Goal: Transaction & Acquisition: Purchase product/service

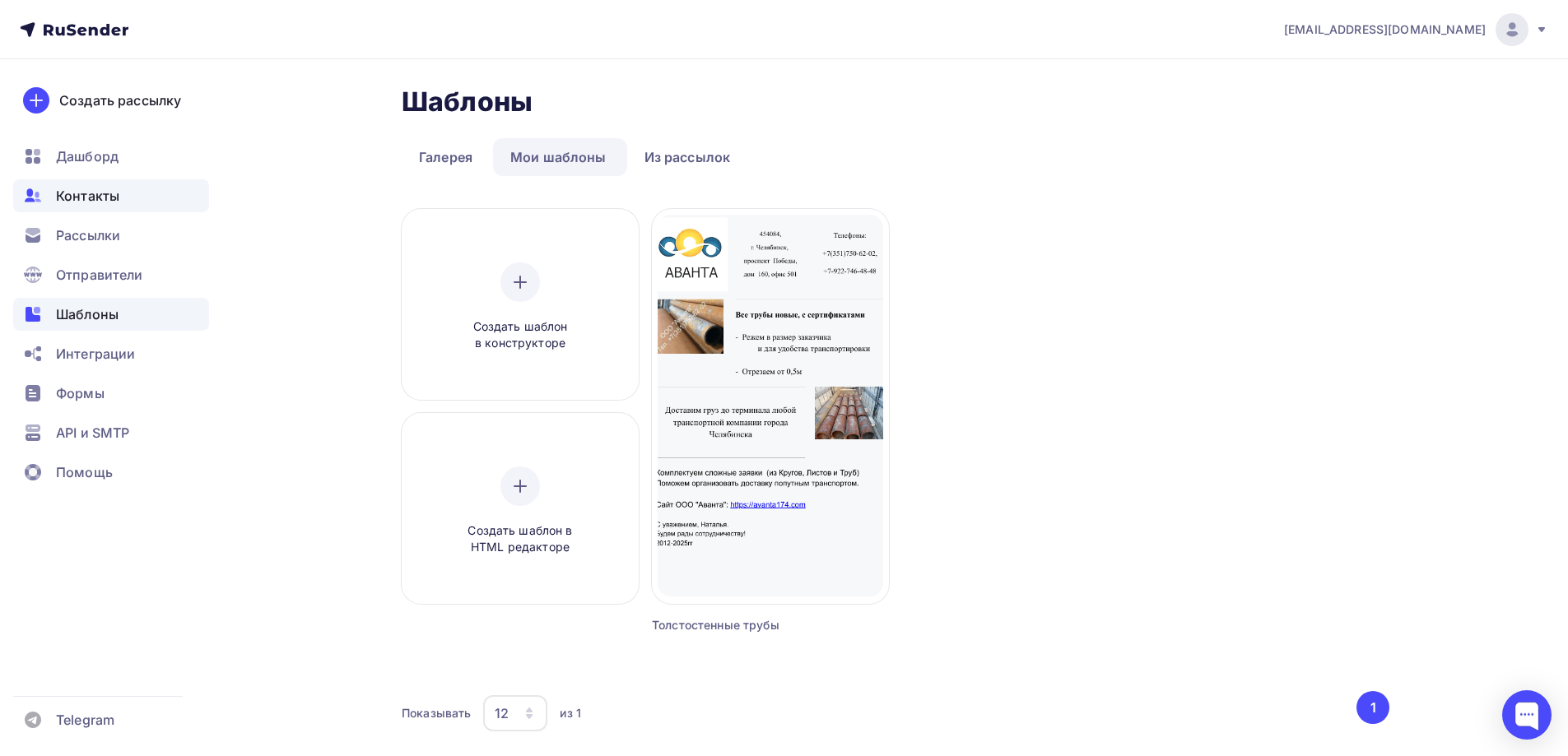
click at [90, 188] on span "Контакты" at bounding box center [87, 196] width 63 height 20
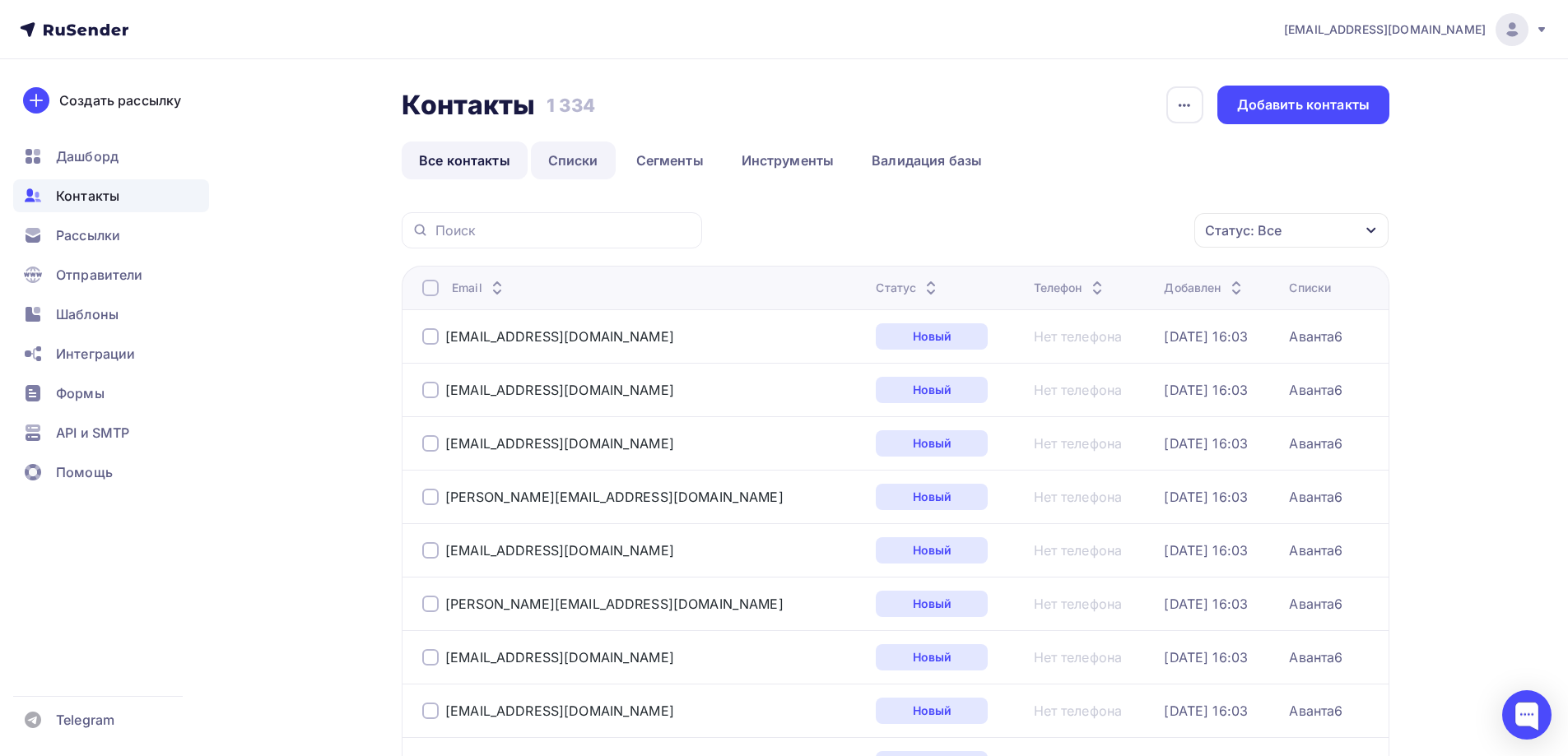
click at [570, 159] on link "Списки" at bounding box center [573, 160] width 85 height 38
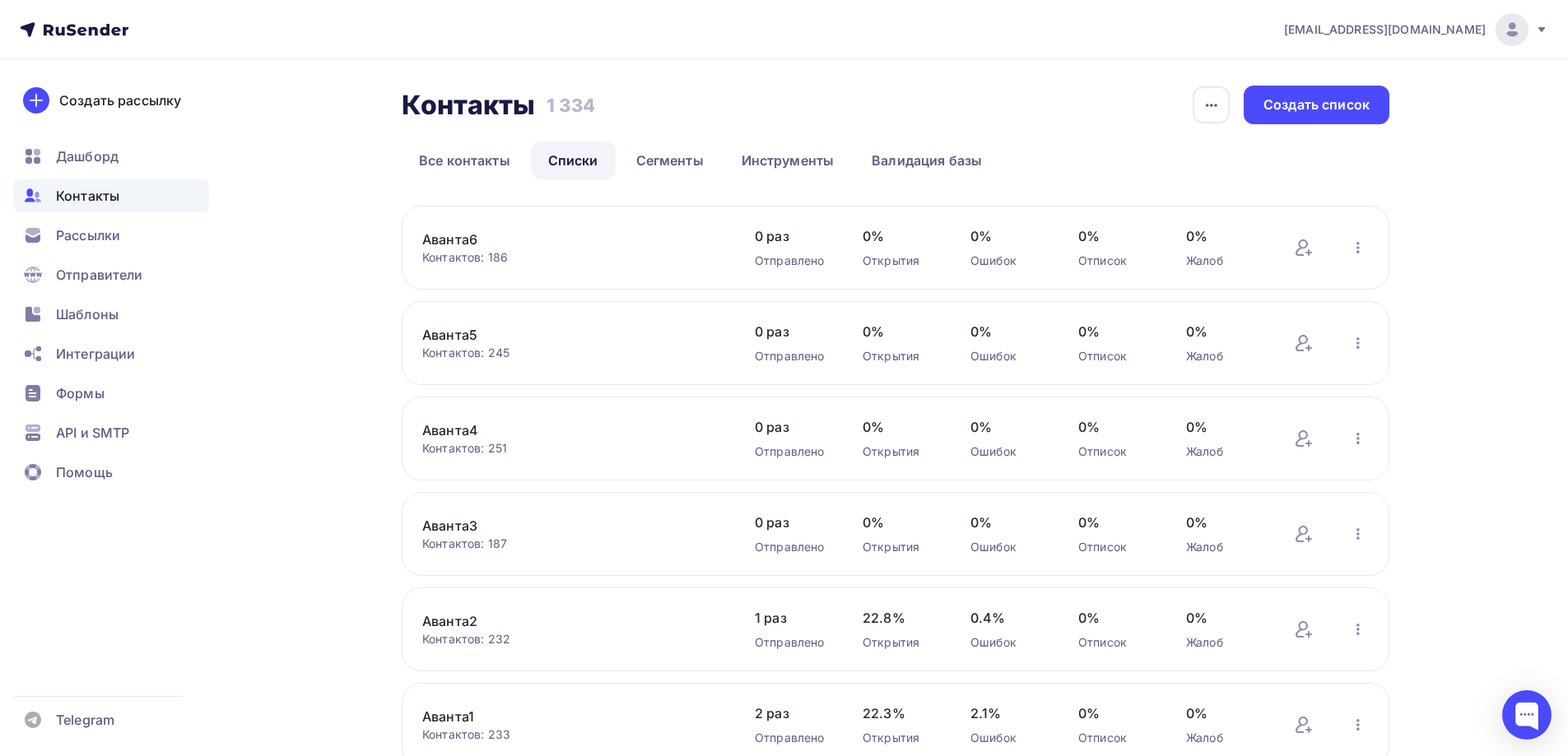
click at [1483, 28] on span "[EMAIL_ADDRESS][DOMAIN_NAME]" at bounding box center [1385, 30] width 202 height 16
click at [1308, 107] on span "[DEMOGRAPHIC_DATA]" at bounding box center [1377, 105] width 151 height 20
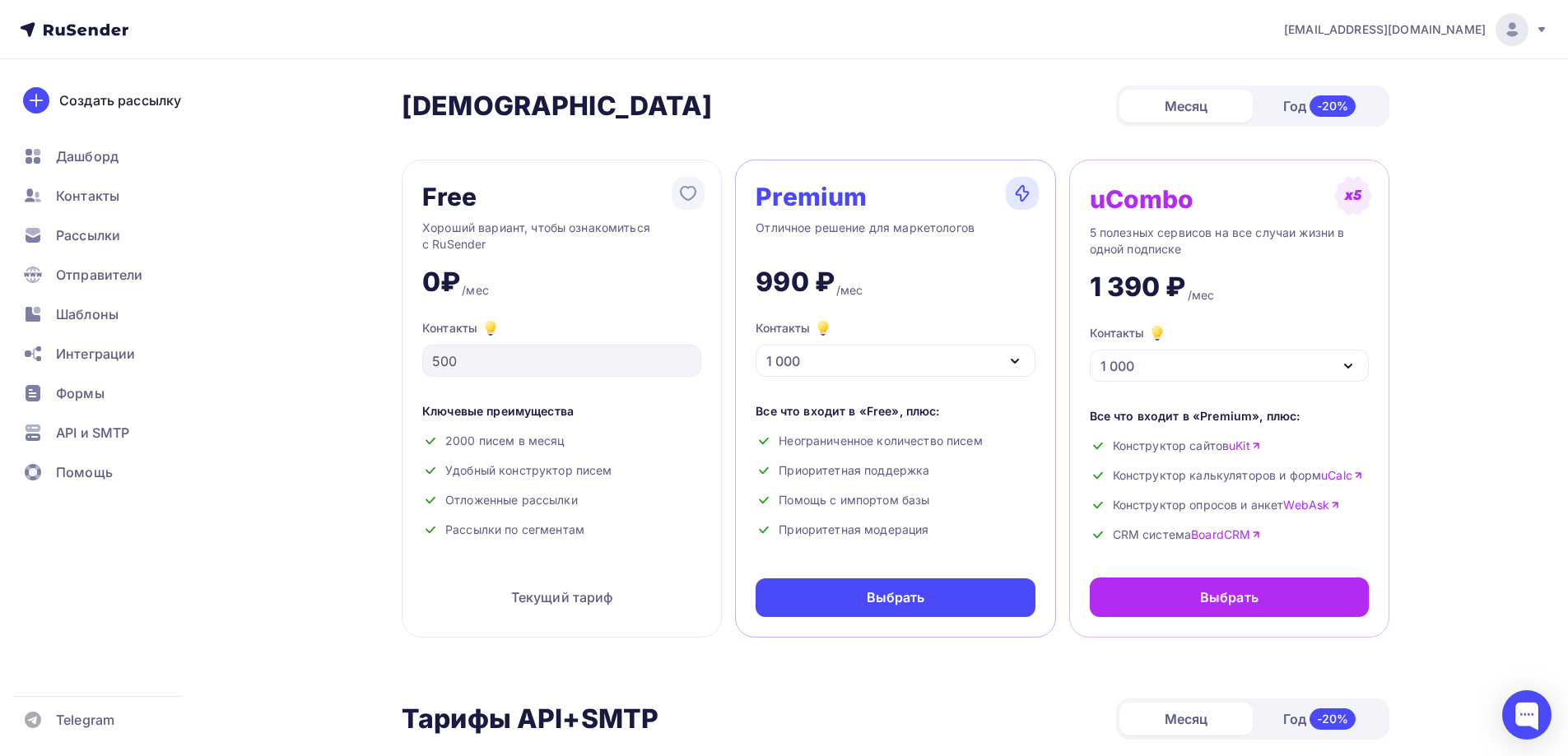
click at [918, 358] on div "1 000" at bounding box center [895, 361] width 280 height 32
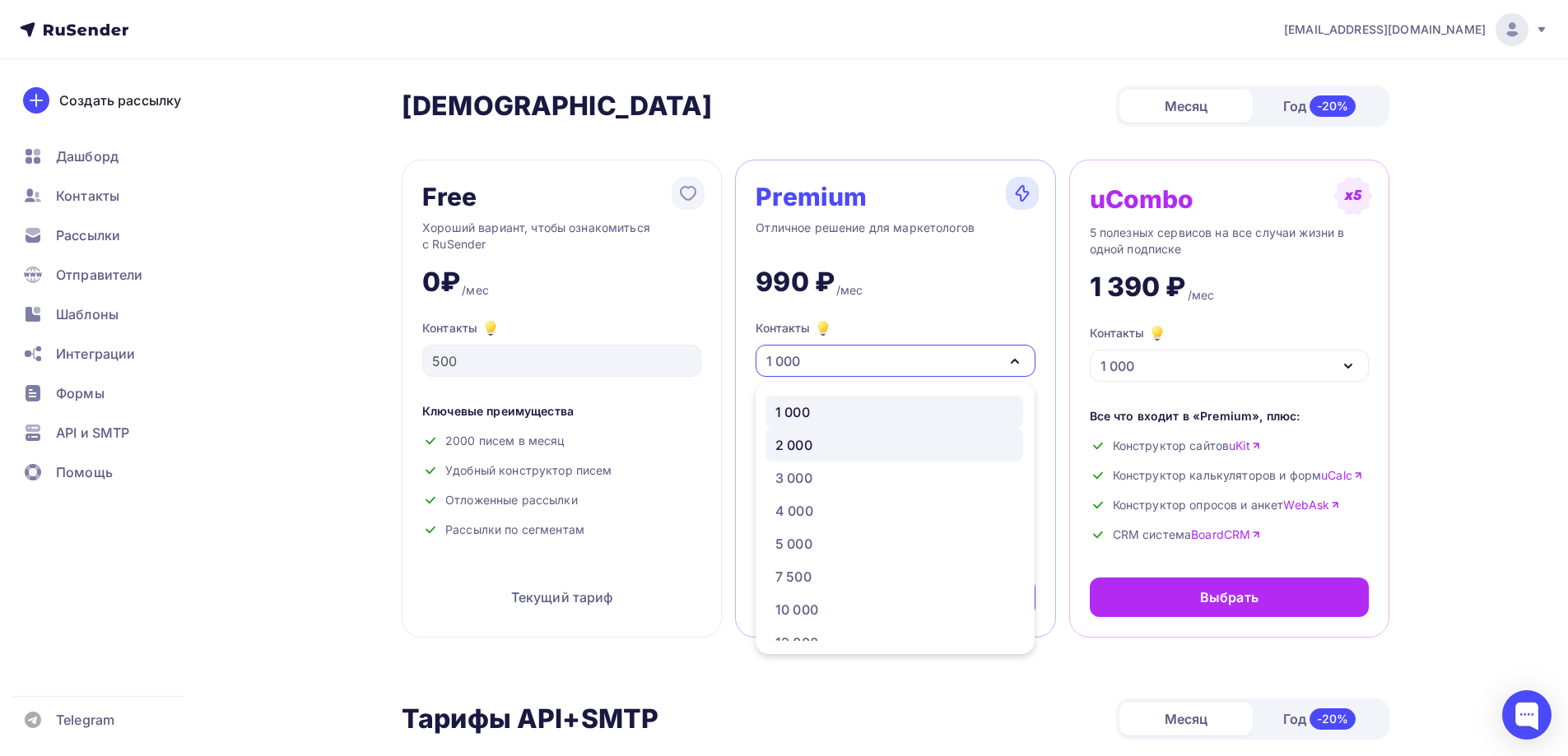
click at [815, 449] on div "2 000" at bounding box center [894, 445] width 238 height 20
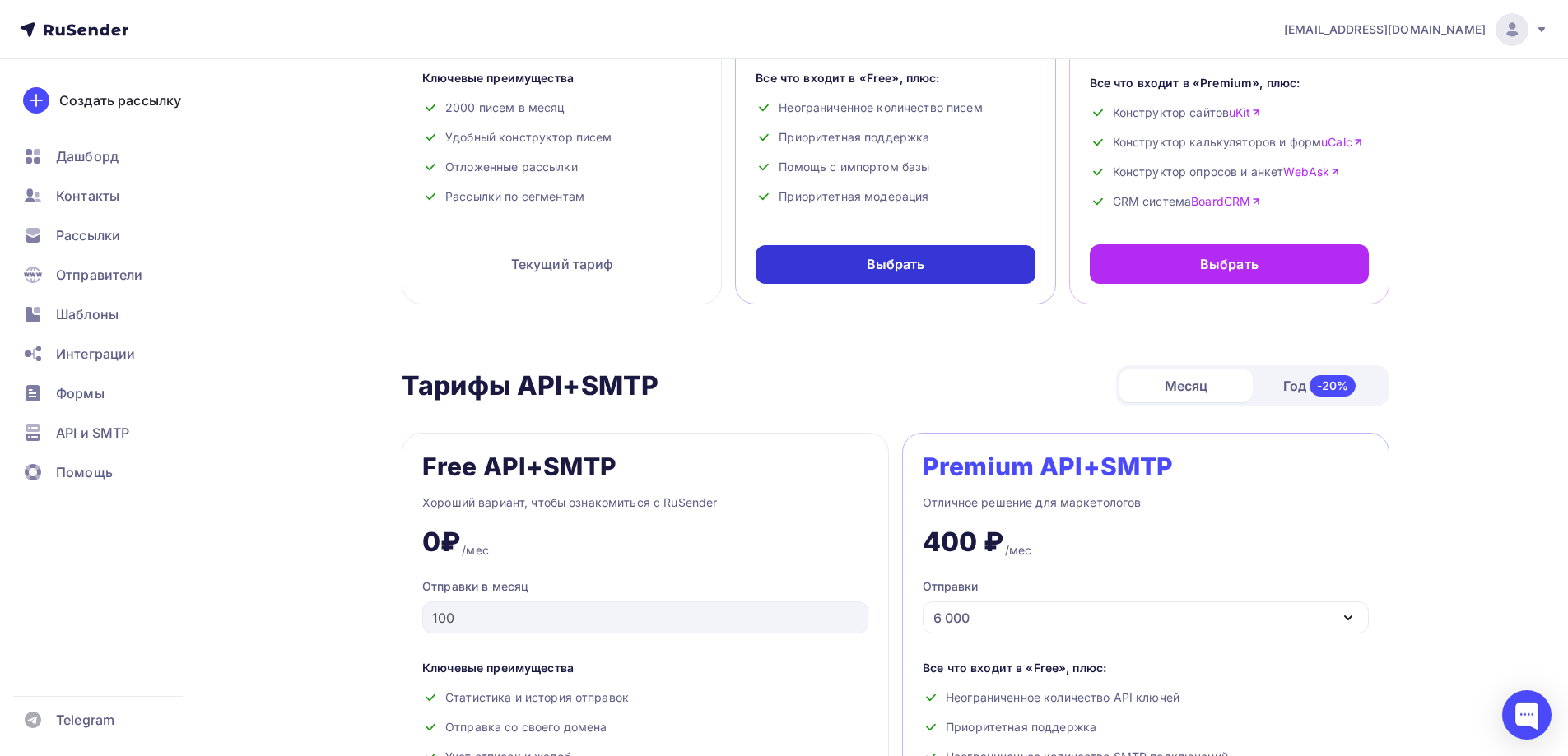
scroll to position [82, 0]
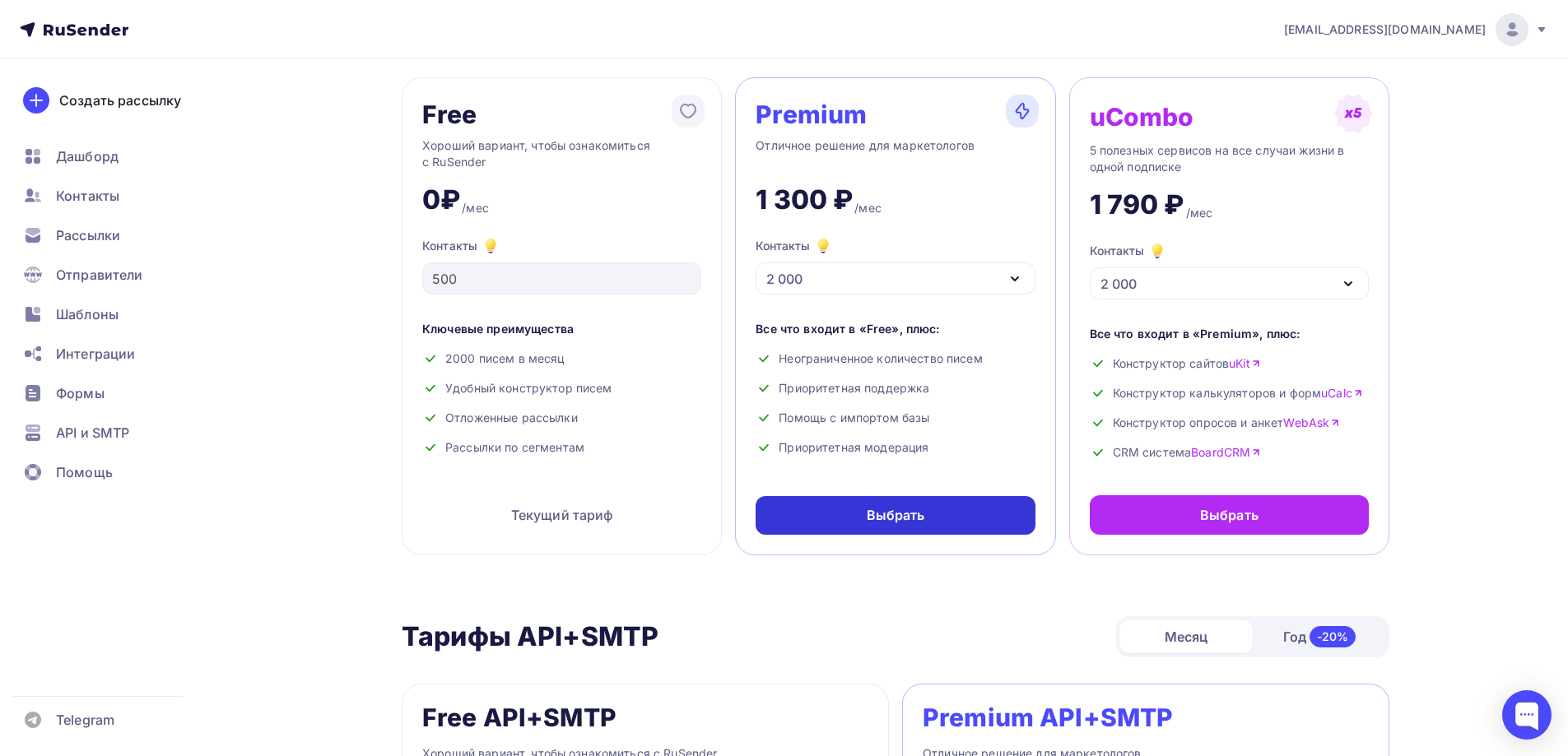
click at [956, 515] on div "Выбрать" at bounding box center [895, 515] width 280 height 39
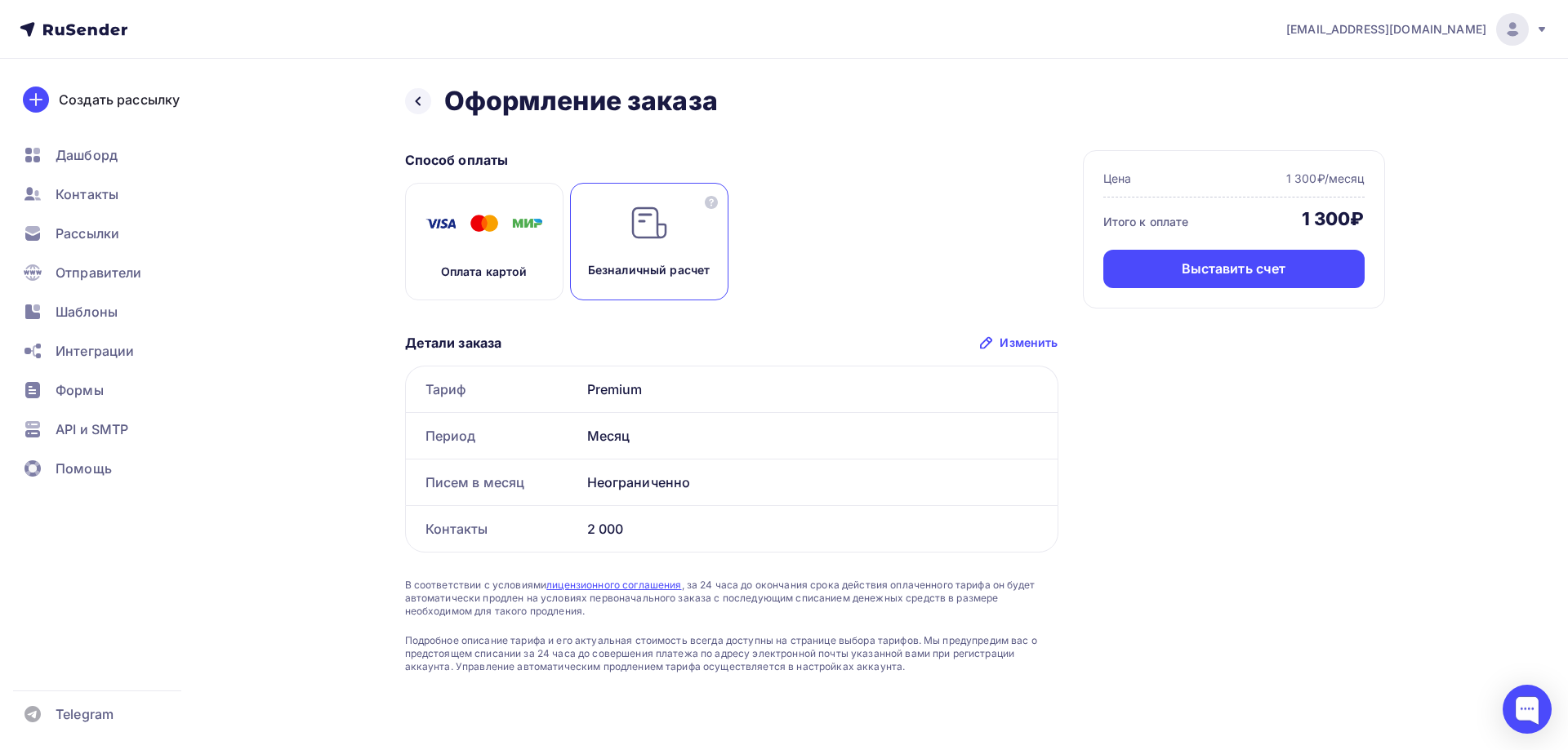
click at [673, 224] on div "Безналичный расчет" at bounding box center [648, 241] width 158 height 117
click at [1282, 267] on div "Выставить счет" at bounding box center [1233, 268] width 105 height 19
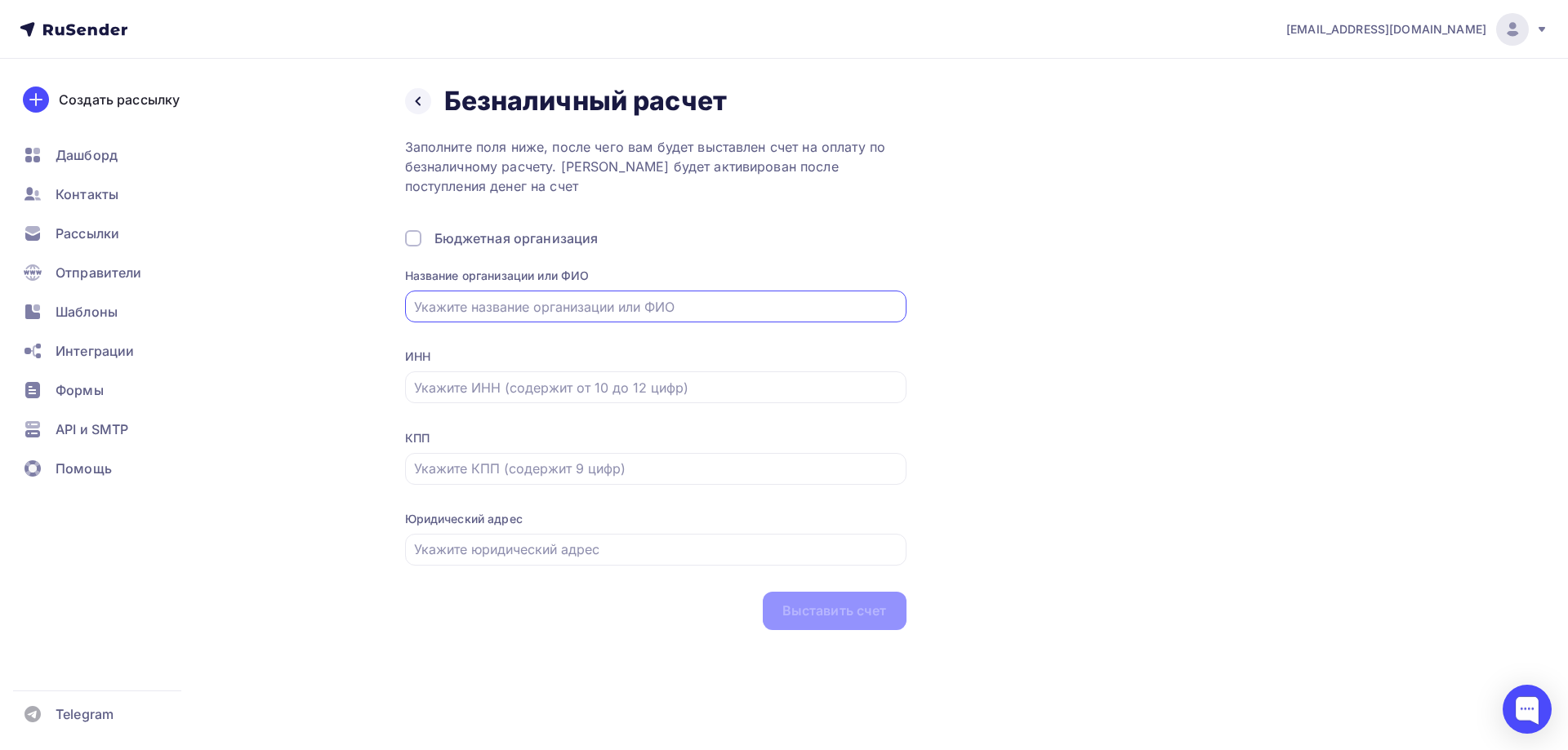
click at [572, 307] on input "text" at bounding box center [656, 307] width 483 height 20
type input "ООО "Аванта""
click at [583, 392] on input "text" at bounding box center [656, 388] width 483 height 20
type input "7451346741"
click at [537, 470] on input "text" at bounding box center [656, 468] width 483 height 20
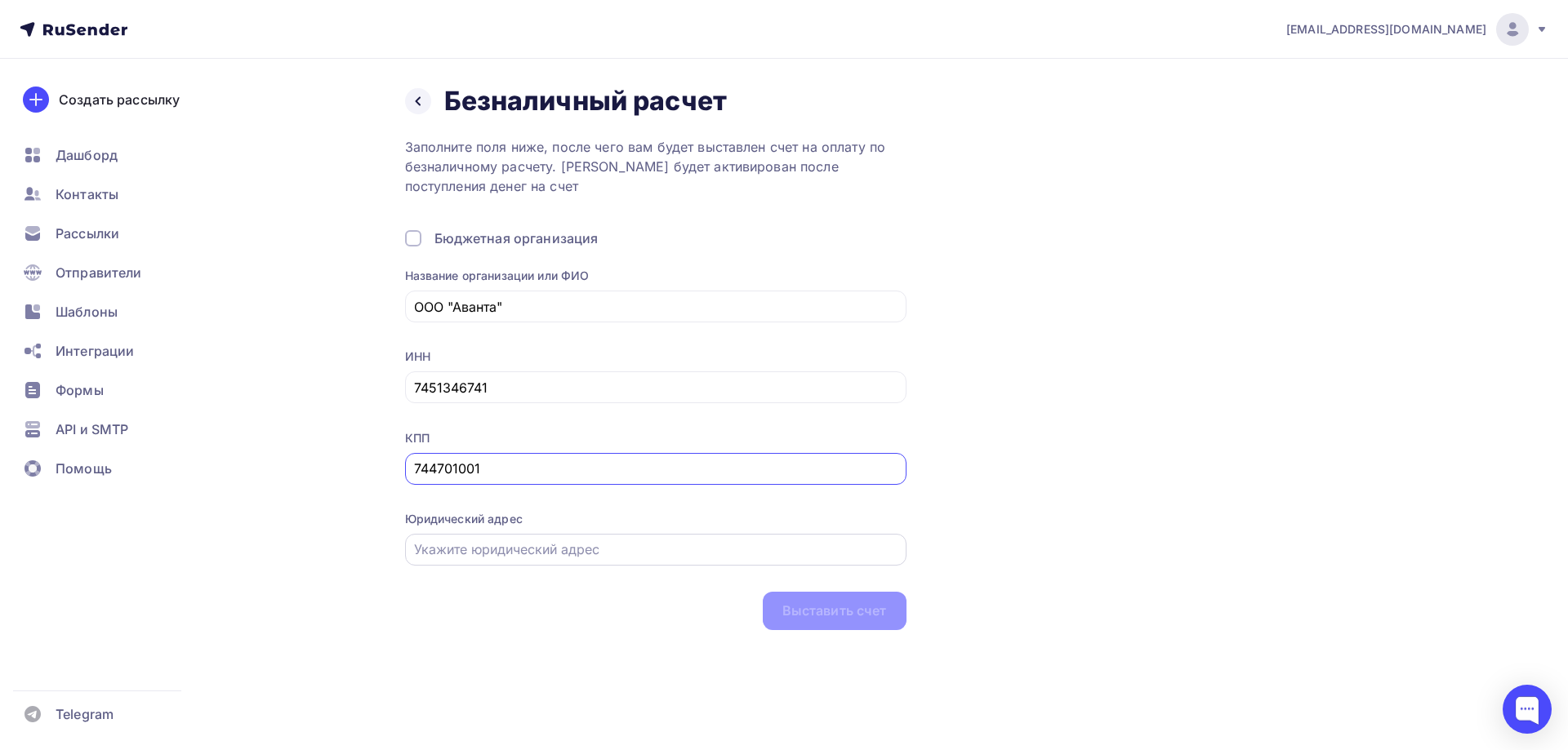
type input "744701001"
click at [521, 545] on input "text" at bounding box center [656, 550] width 483 height 20
type input "[STREET_ADDRESS]"
click at [829, 624] on div "Выставить счет" at bounding box center [835, 611] width 144 height 38
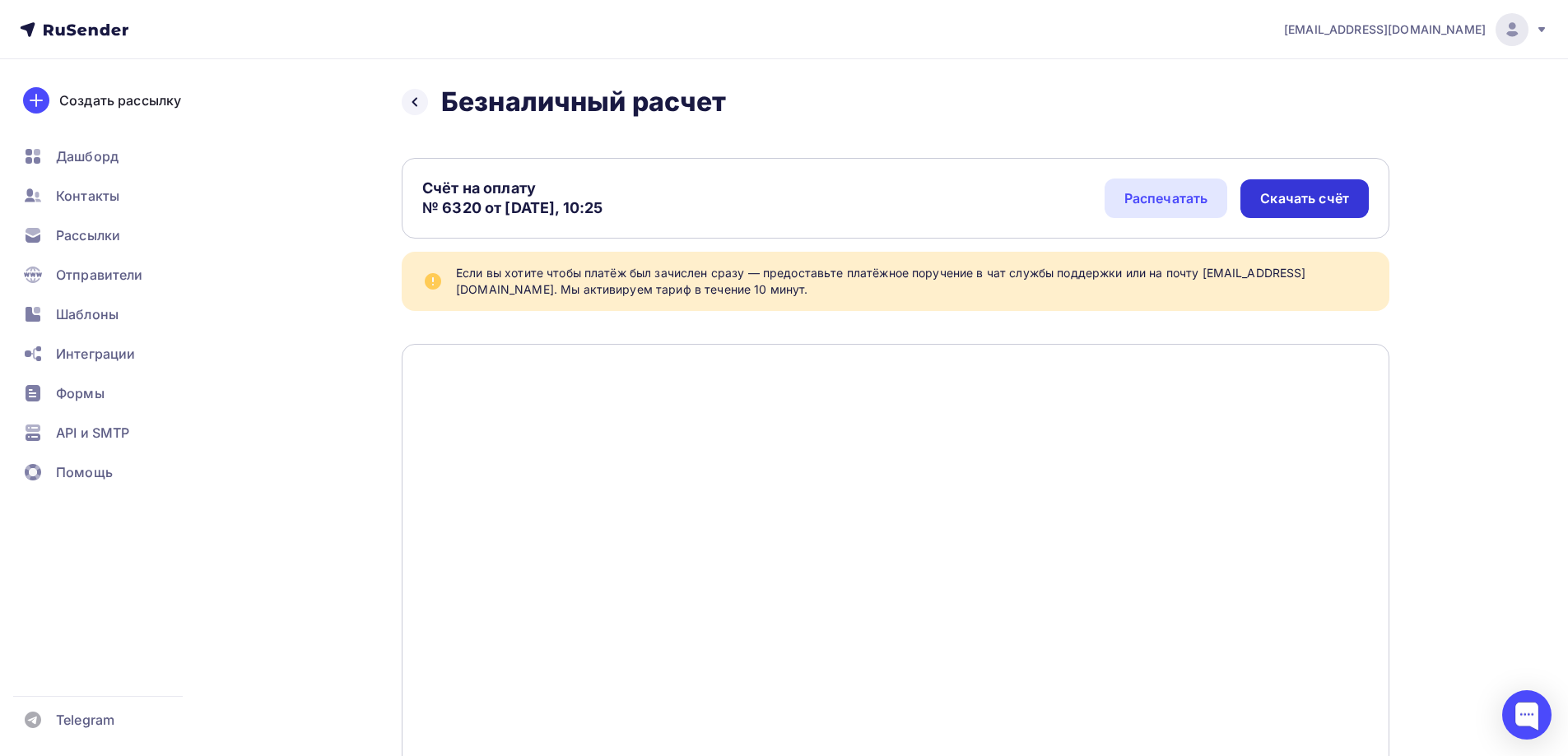
click at [1292, 193] on div "Скачать счёт" at bounding box center [1305, 198] width 89 height 19
click at [80, 198] on span "Контакты" at bounding box center [87, 196] width 63 height 20
